Goal: Information Seeking & Learning: Learn about a topic

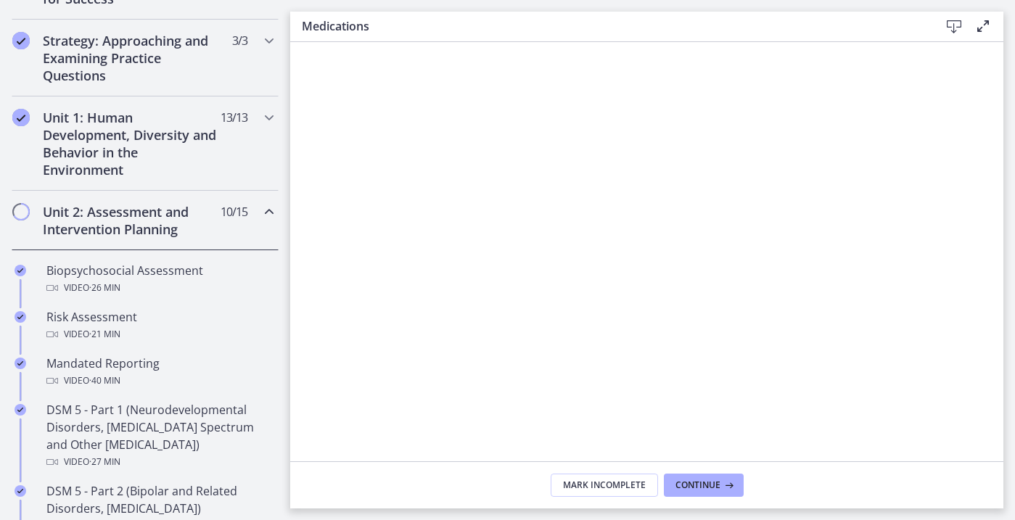
scroll to position [325, 0]
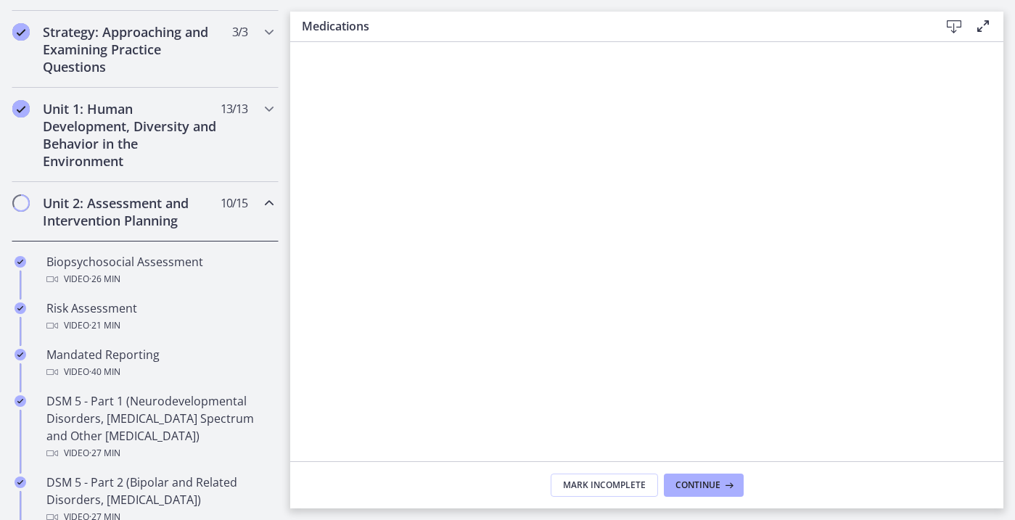
click at [257, 209] on div "Unit 2: Assessment and Intervention Planning 10 / 15 Completed" at bounding box center [145, 211] width 267 height 59
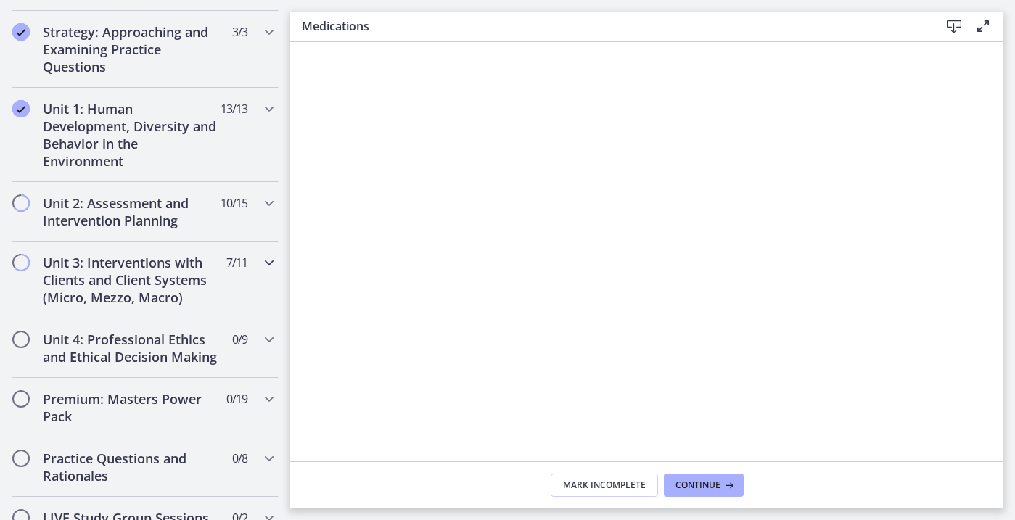
click at [262, 274] on div "Unit 3: Interventions with Clients and Client Systems (Micro, Mezzo, Macro) 7 /…" at bounding box center [145, 280] width 267 height 77
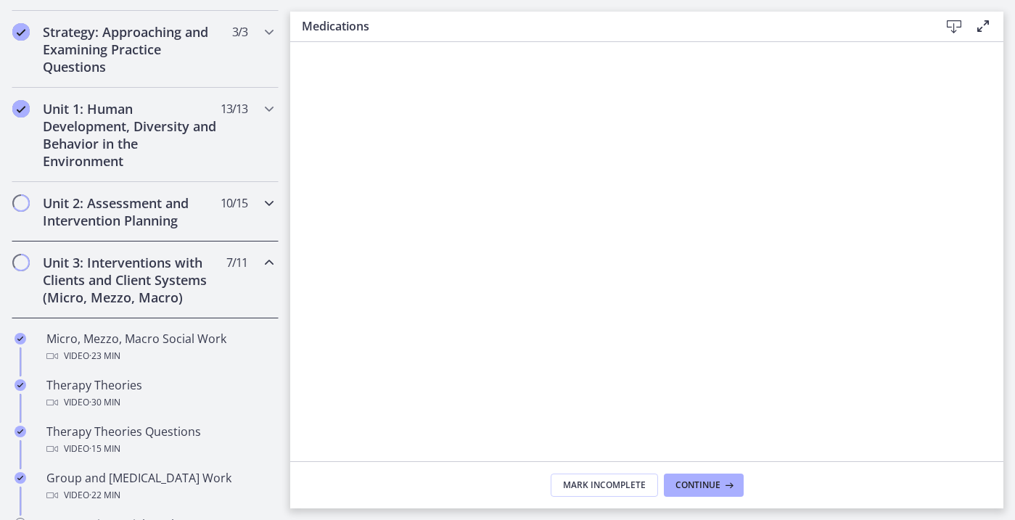
click at [199, 212] on h2 "Unit 2: Assessment and Intervention Planning" at bounding box center [131, 211] width 177 height 35
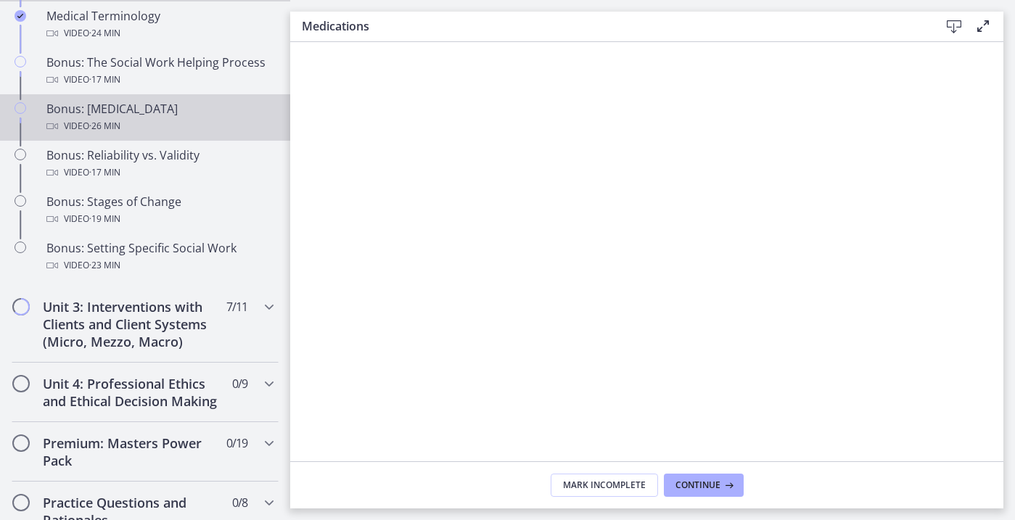
scroll to position [1164, 0]
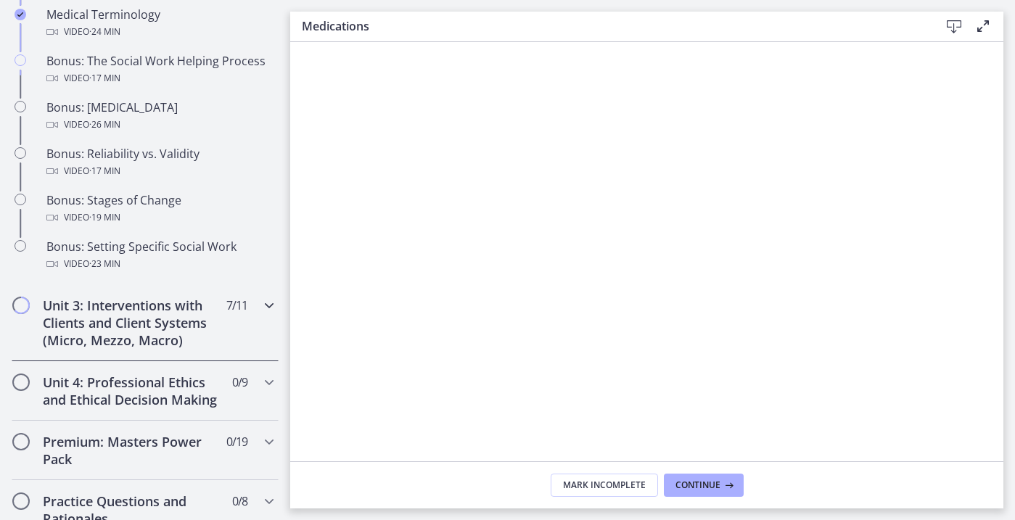
click at [178, 320] on h2 "Unit 3: Interventions with Clients and Client Systems (Micro, Mezzo, Macro)" at bounding box center [131, 323] width 177 height 52
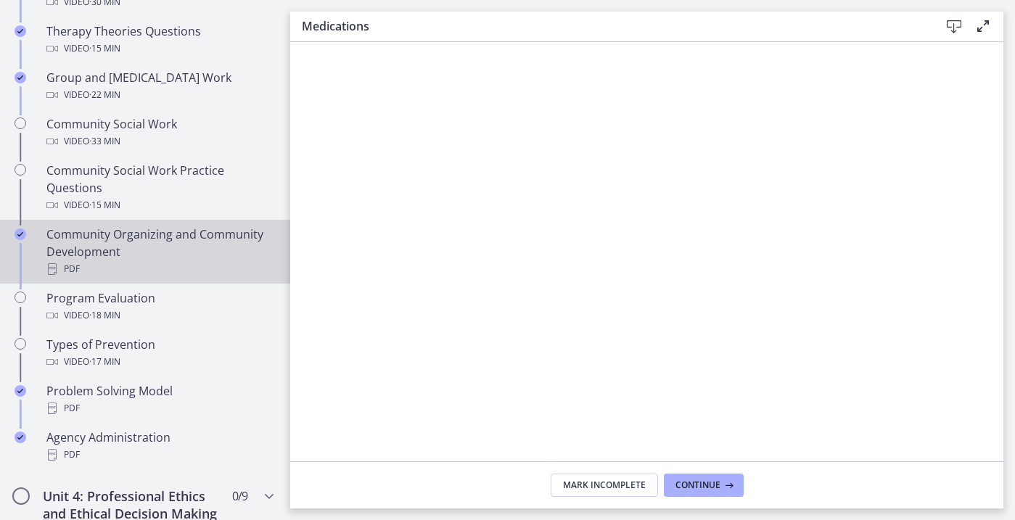
scroll to position [735, 0]
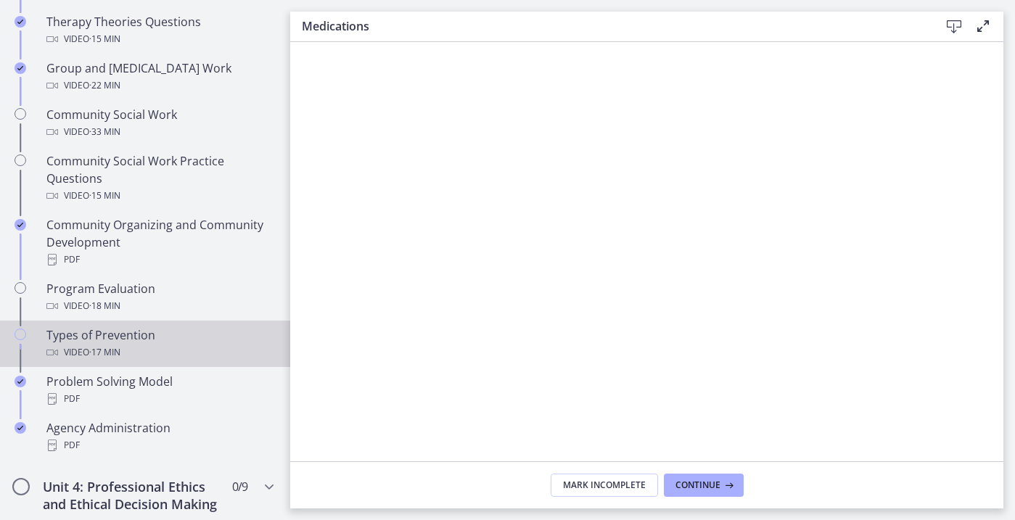
click at [179, 345] on div "Video · 17 min" at bounding box center [159, 352] width 226 height 17
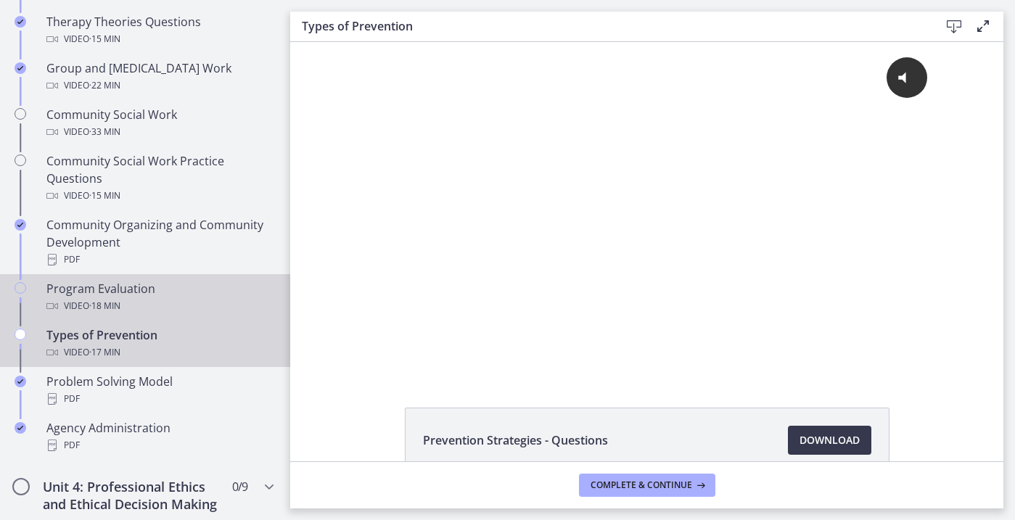
click at [176, 311] on div "Video · 18 min" at bounding box center [159, 305] width 226 height 17
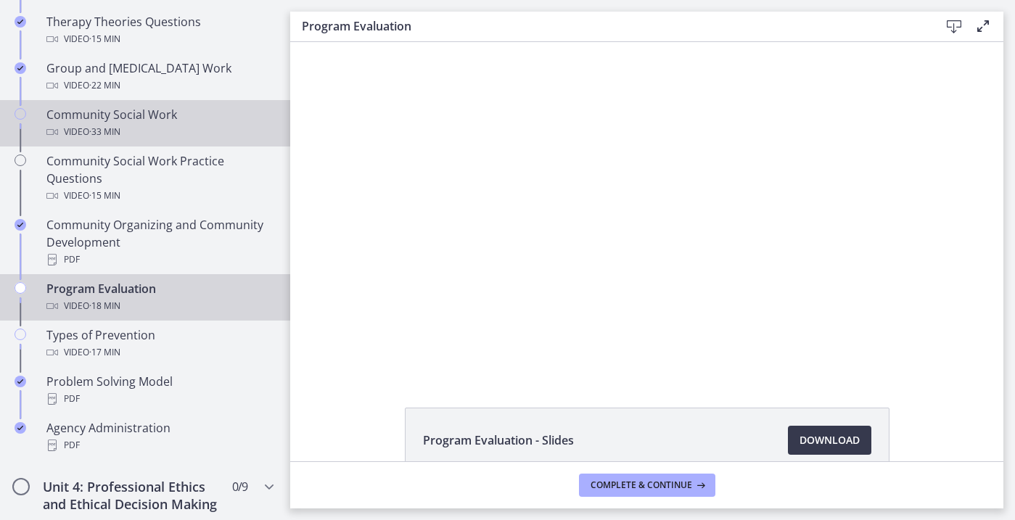
click at [156, 125] on div "Video · 33 min" at bounding box center [159, 131] width 226 height 17
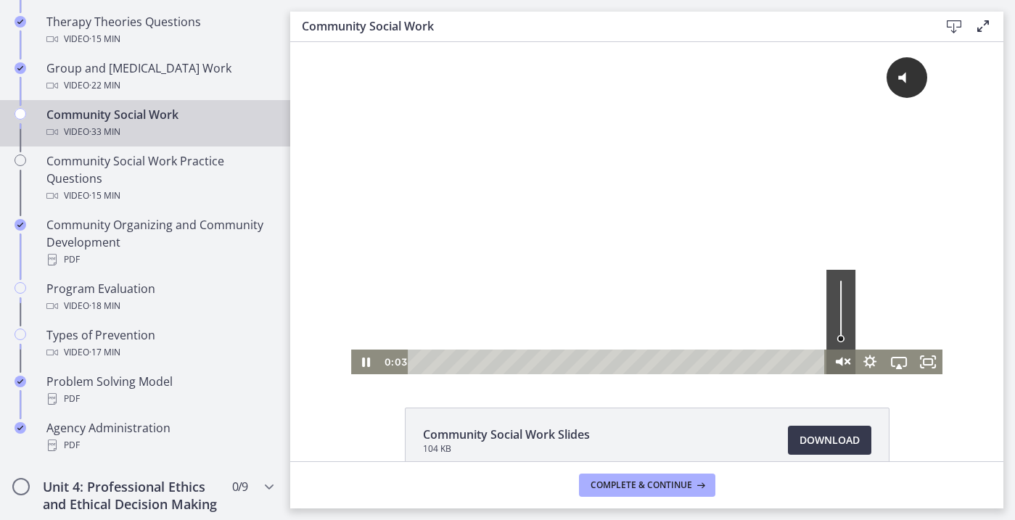
click at [845, 355] on icon "Unmute" at bounding box center [840, 362] width 35 height 30
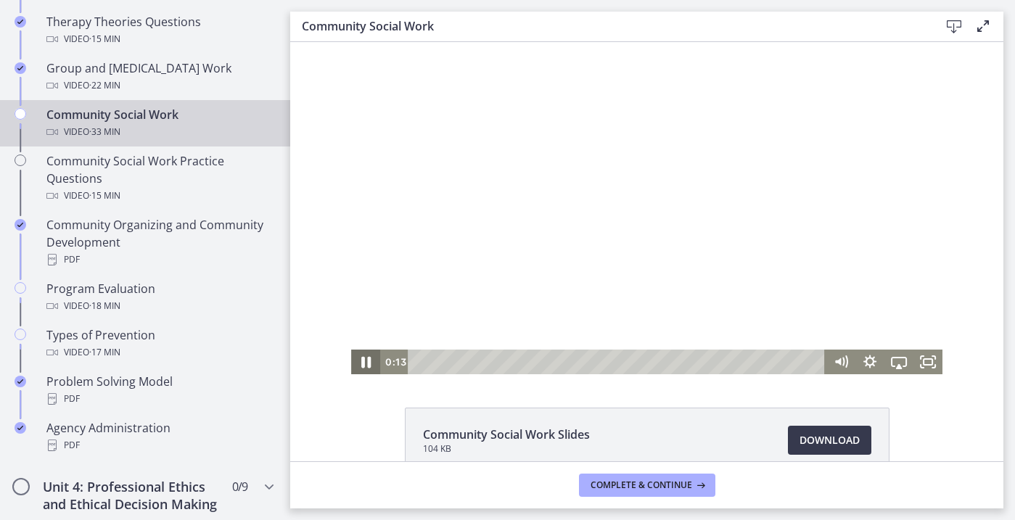
click at [373, 363] on icon "Pause" at bounding box center [365, 362] width 35 height 30
